Goal: Transaction & Acquisition: Purchase product/service

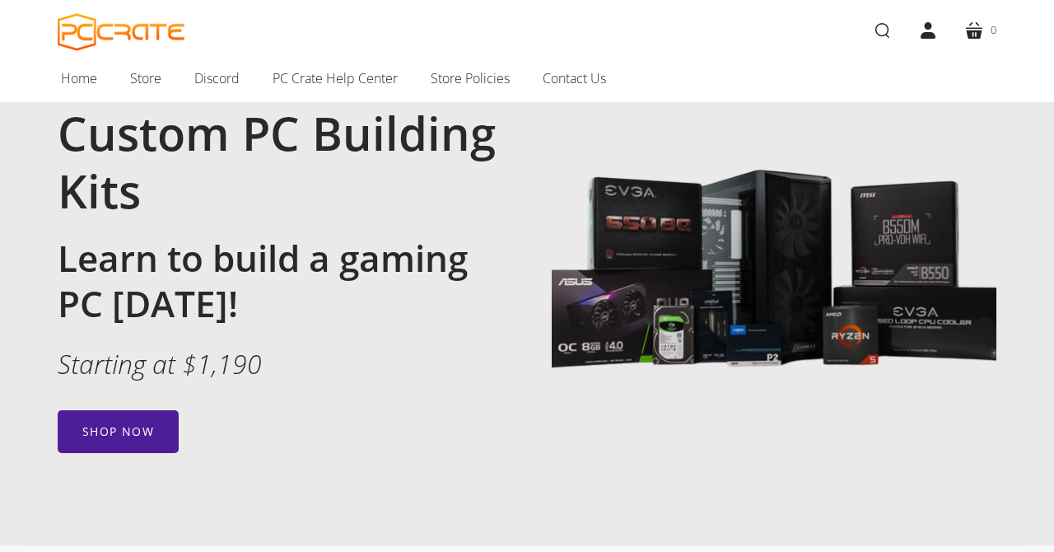
scroll to position [130, 0]
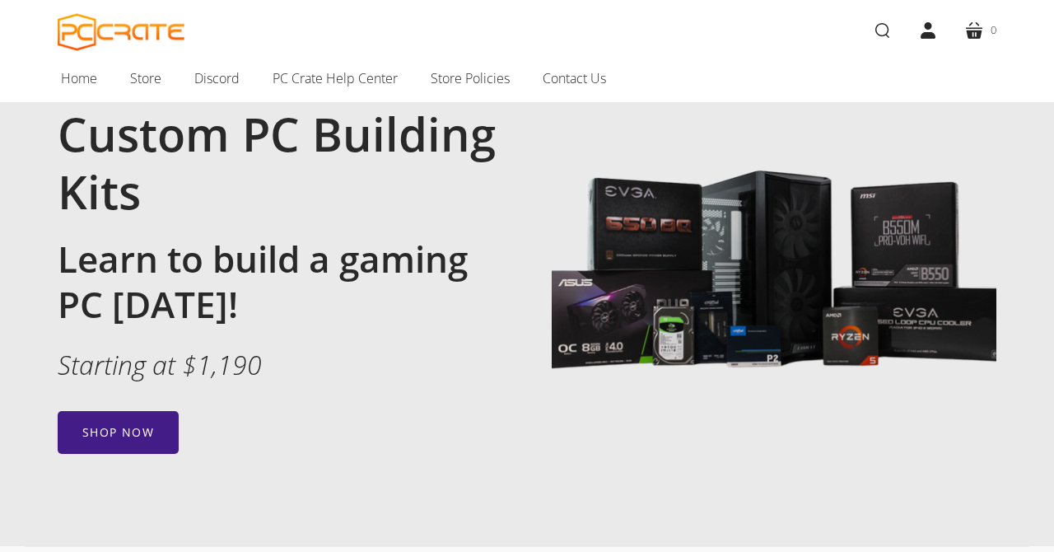
click at [113, 429] on link "Shop now" at bounding box center [118, 432] width 121 height 43
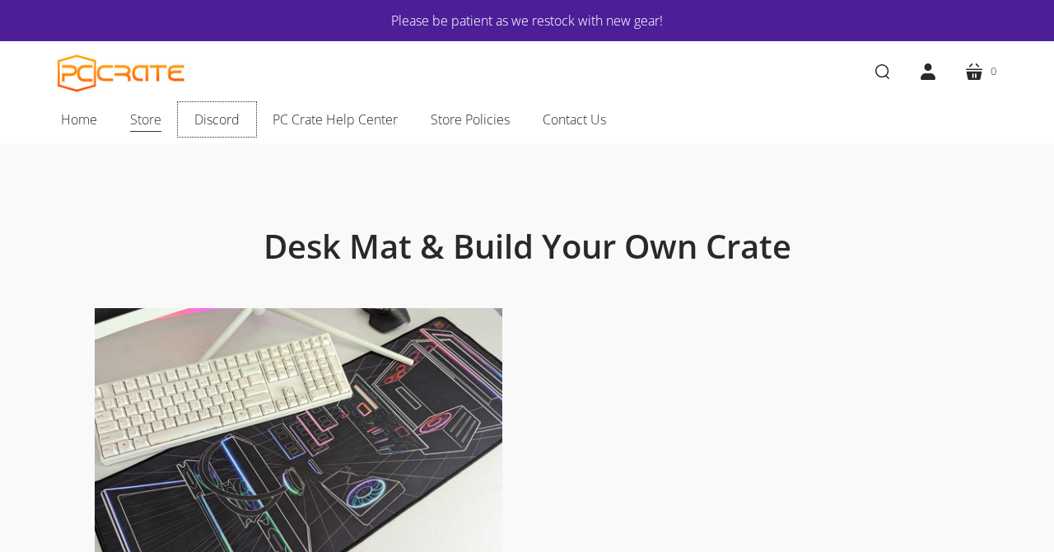
click at [179, 125] on link "Discord" at bounding box center [217, 119] width 78 height 35
